Goal: Task Accomplishment & Management: Use online tool/utility

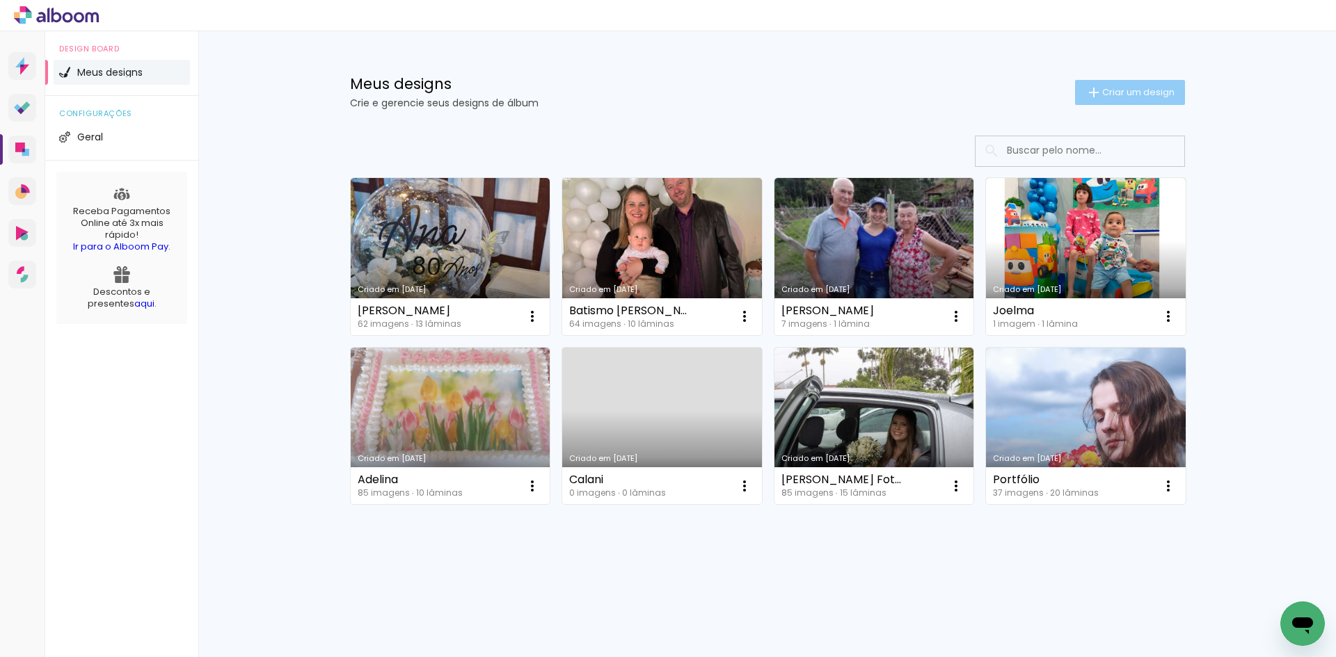
click at [1144, 83] on paper-button "Criar um design" at bounding box center [1130, 92] width 110 height 25
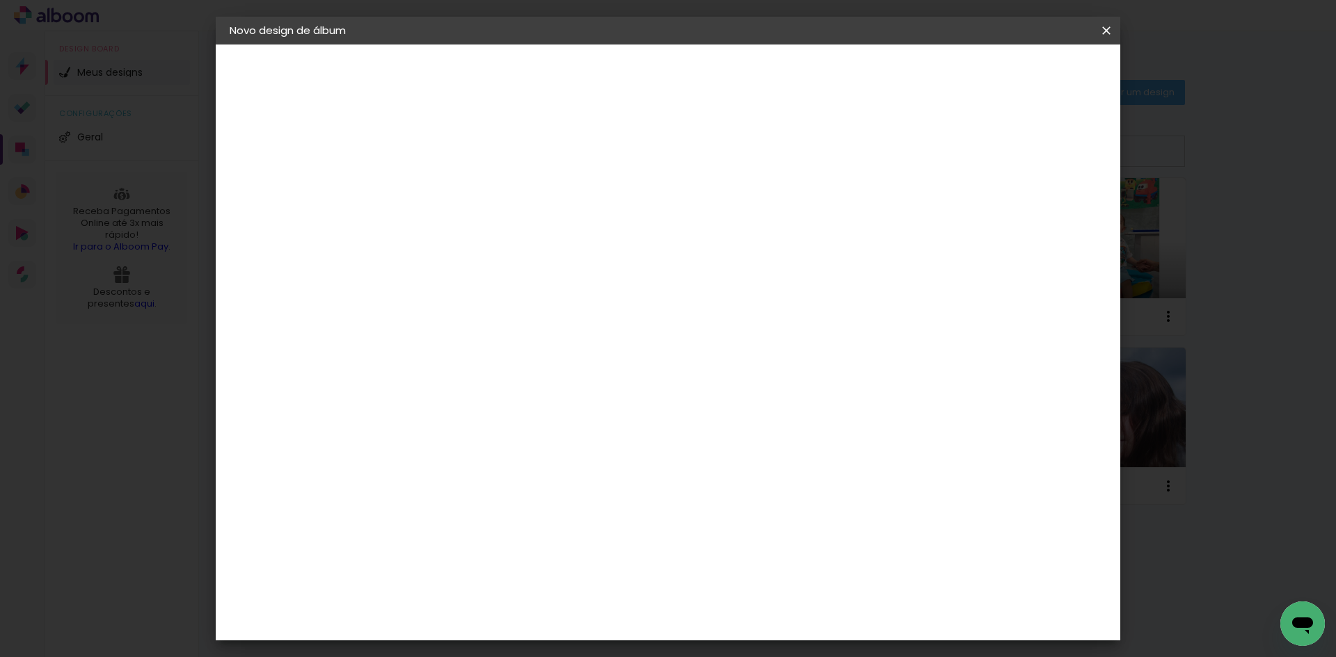
click at [457, 193] on input at bounding box center [457, 187] width 0 height 22
type input "Sonia & [PERSON_NAME]"
type paper-input "Sonia & [PERSON_NAME]"
click at [0, 0] on slot "Avançar" at bounding box center [0, 0] width 0 height 0
click at [718, 223] on paper-item "Tamanho Livre" at bounding box center [651, 211] width 134 height 31
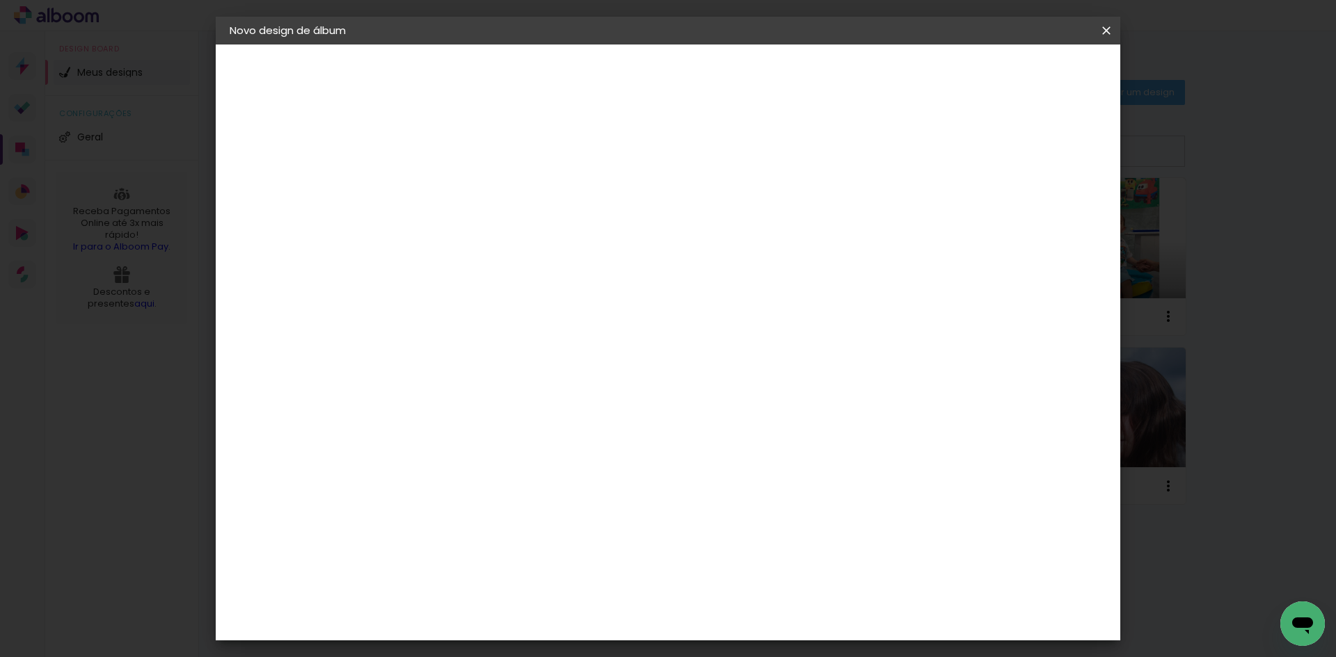
click at [0, 0] on slot "Tamanho Livre" at bounding box center [0, 0] width 0 height 0
click at [518, 267] on input at bounding box center [492, 264] width 141 height 17
type input "b"
click at [0, 0] on slot "Avançar" at bounding box center [0, 0] width 0 height 0
click at [1001, 167] on paper-checkbox "Mostrar sangria" at bounding box center [990, 160] width 105 height 17
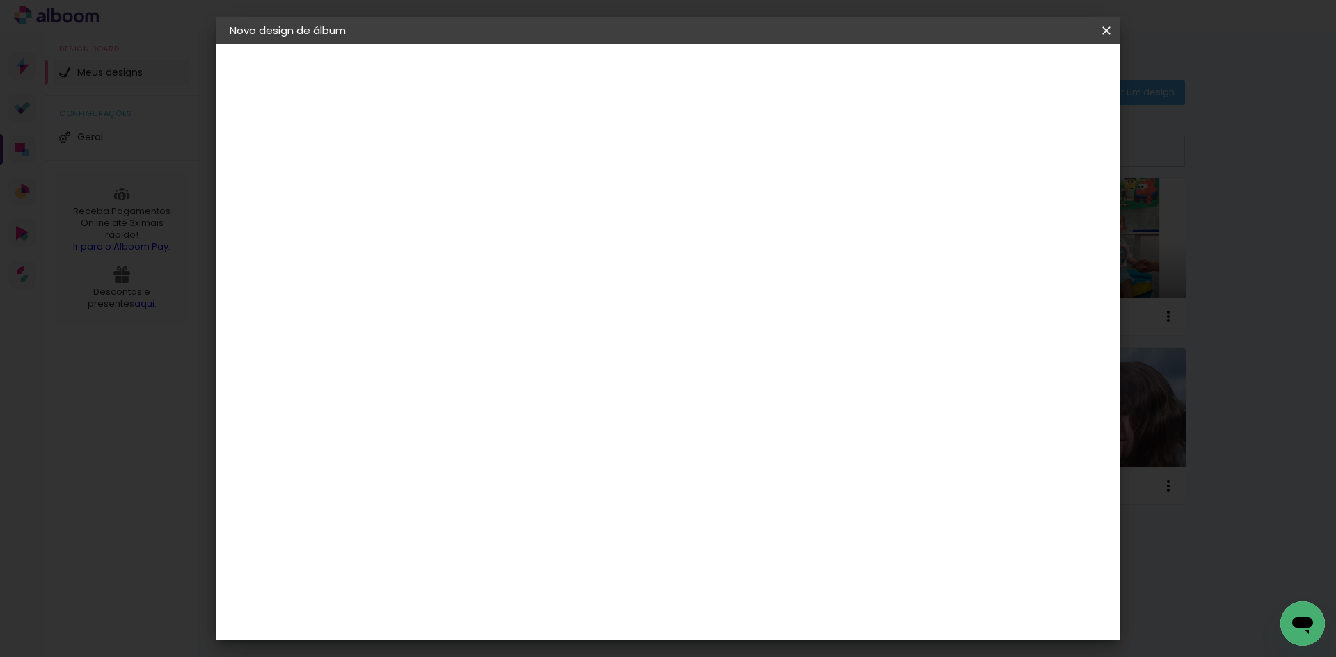
type paper-checkbox "on"
click at [421, 399] on input "30" at bounding box center [413, 395] width 36 height 21
drag, startPoint x: 428, startPoint y: 395, endPoint x: 394, endPoint y: 396, distance: 34.1
click at [394, 45] on quentale-album-spec "Iniciar design Iniciar design" at bounding box center [668, 45] width 904 height 0
type input "3"
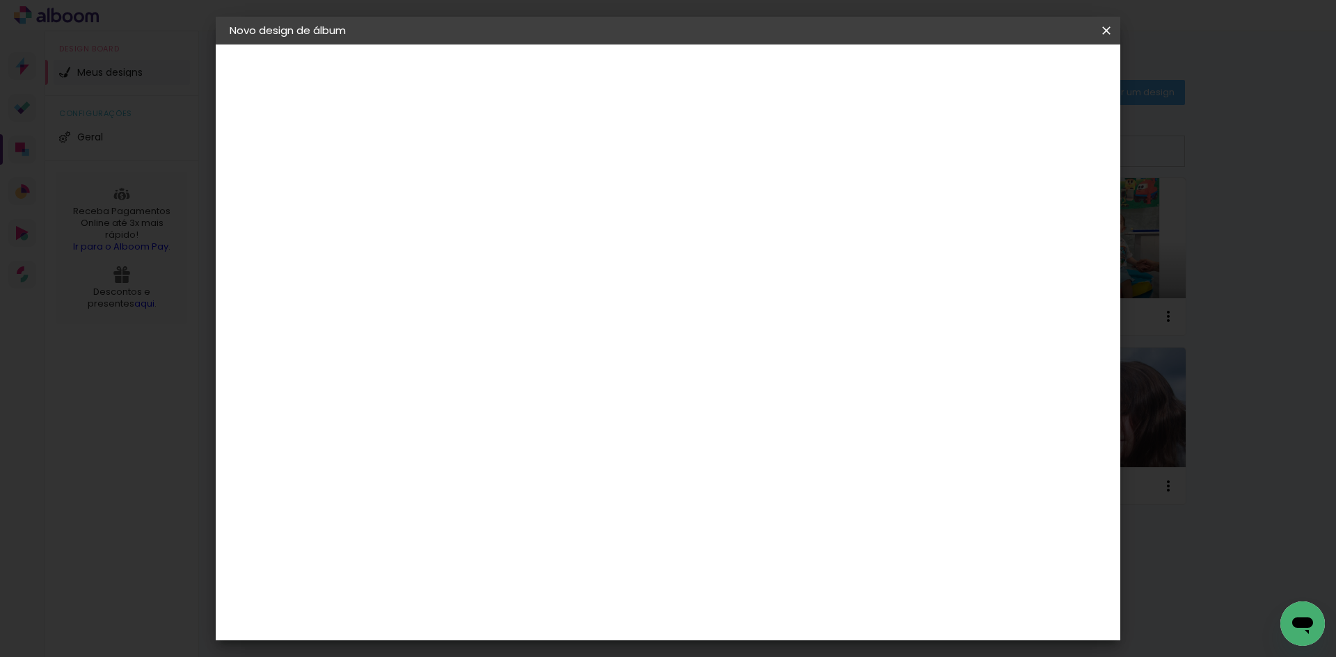
type input "2"
type input "25"
type paper-input "25"
click at [618, 211] on span "30" at bounding box center [608, 217] width 23 height 21
click at [606, 218] on span "30" at bounding box center [608, 217] width 23 height 21
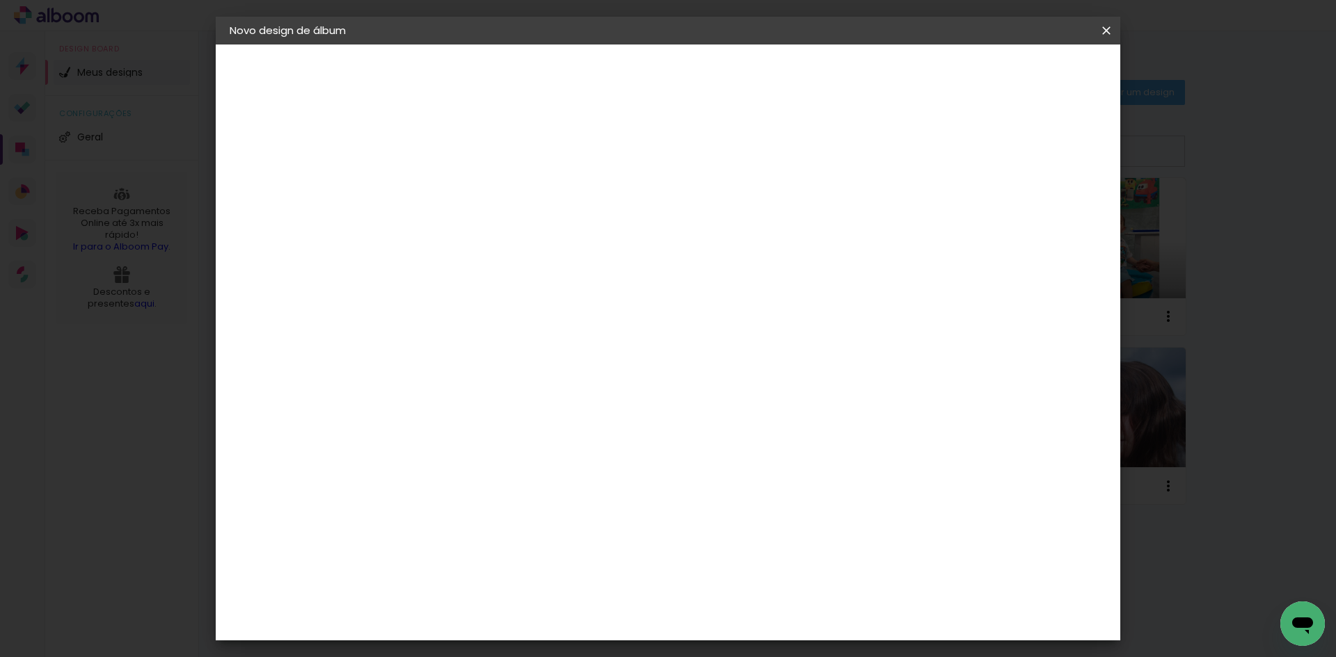
click at [598, 218] on span "30" at bounding box center [608, 217] width 23 height 21
drag, startPoint x: 766, startPoint y: 536, endPoint x: 738, endPoint y: 535, distance: 27.9
click at [738, 535] on div "60" at bounding box center [753, 534] width 53 height 21
drag, startPoint x: 737, startPoint y: 534, endPoint x: 799, endPoint y: 540, distance: 62.2
click at [799, 539] on div "cm" at bounding box center [753, 535] width 546 height 49
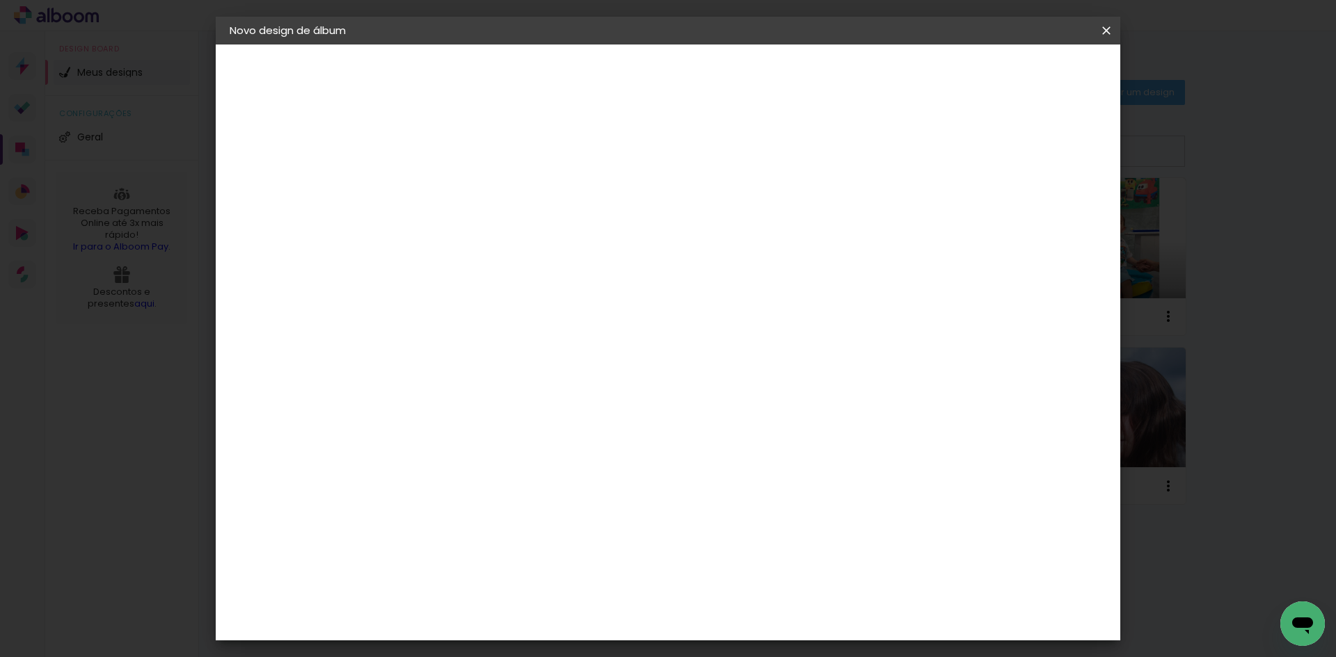
scroll to position [106, 0]
type input "50"
type paper-input "50"
click at [1027, 182] on div "25 cm cm cm mm A maioria das encadernadoras sugere 5mm de sangria." at bounding box center [724, 125] width 657 height 111
